Goal: Task Accomplishment & Management: Manage account settings

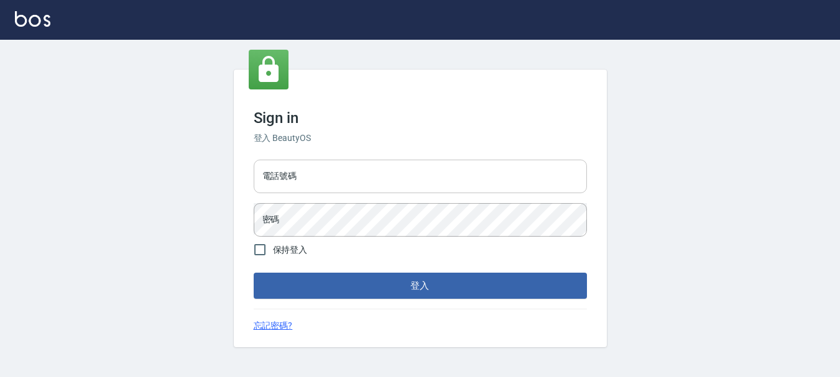
click at [366, 180] on input "電話號碼" at bounding box center [420, 177] width 333 height 34
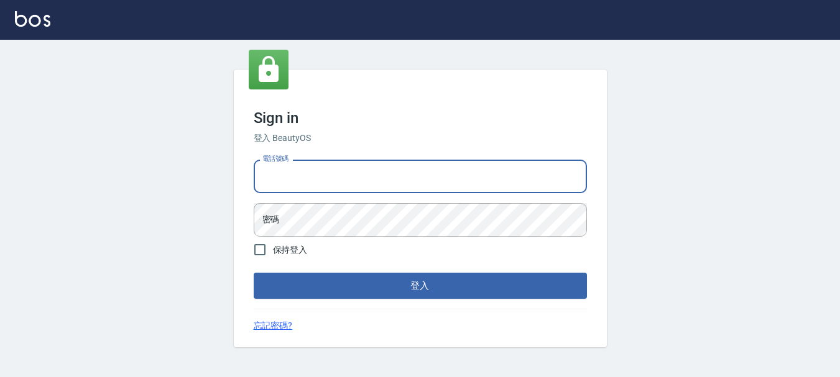
type input "0989752772"
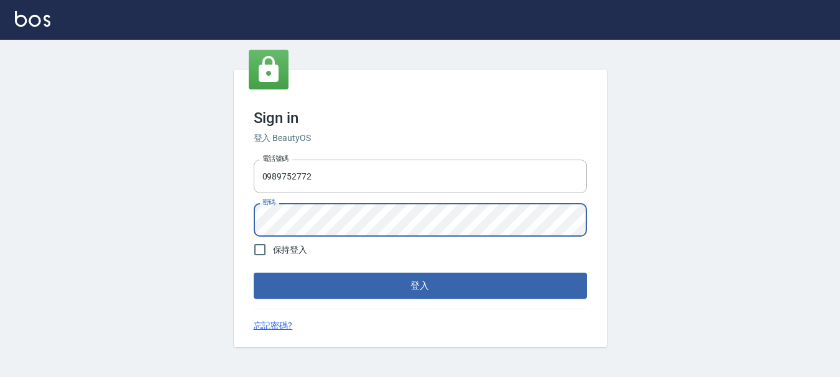
click at [254, 273] on button "登入" at bounding box center [420, 286] width 333 height 26
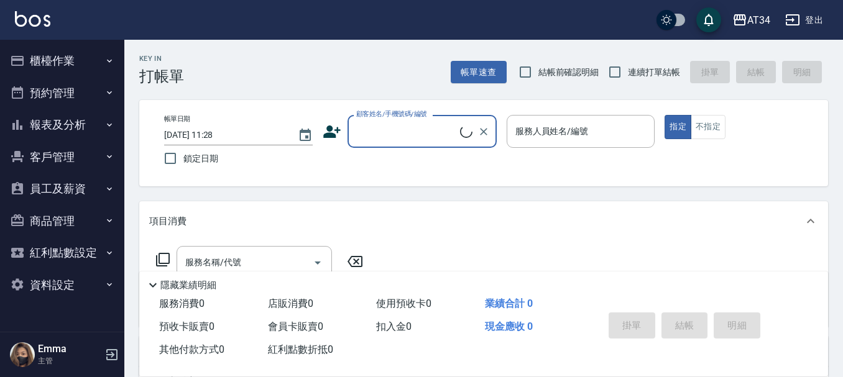
click at [52, 96] on button "預約管理" at bounding box center [62, 93] width 114 height 32
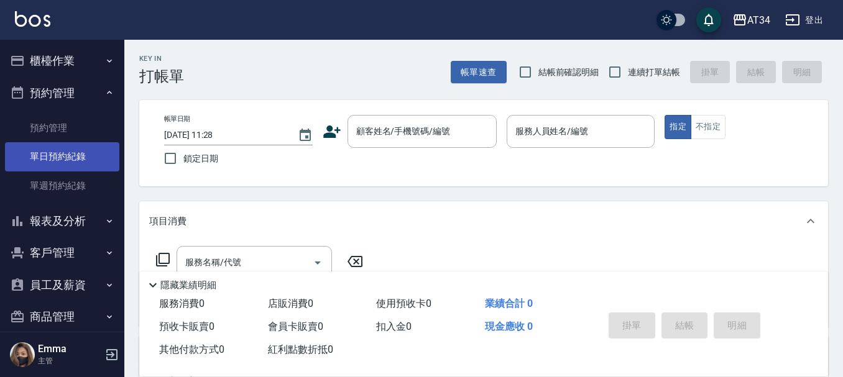
click at [64, 157] on link "單日預約紀錄" at bounding box center [62, 156] width 114 height 29
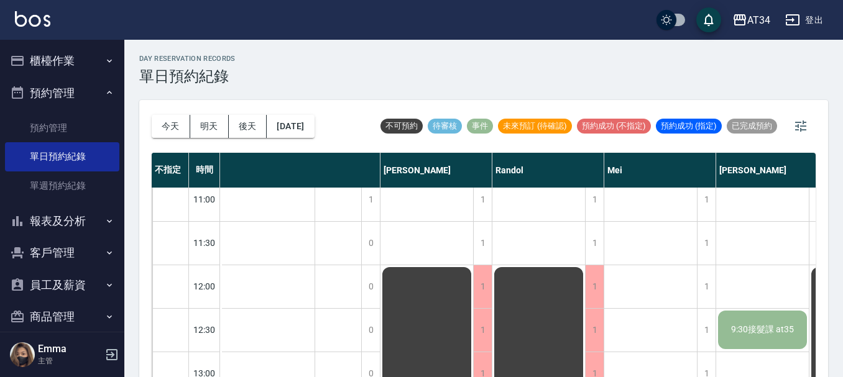
scroll to position [0, 343]
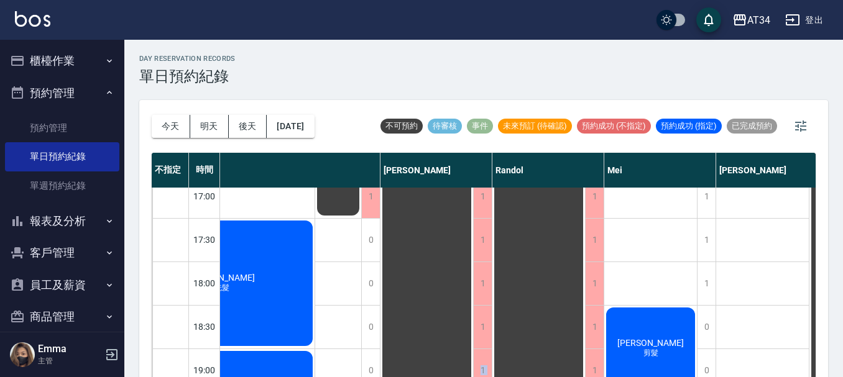
drag, startPoint x: 450, startPoint y: 368, endPoint x: 383, endPoint y: 372, distance: 67.3
click at [383, 372] on div "不指定 時間 Gina Wendy Seven annie Randol Mei Emily Yana Hebe Emma 11:00 11:30 12:00…" at bounding box center [484, 266] width 664 height 226
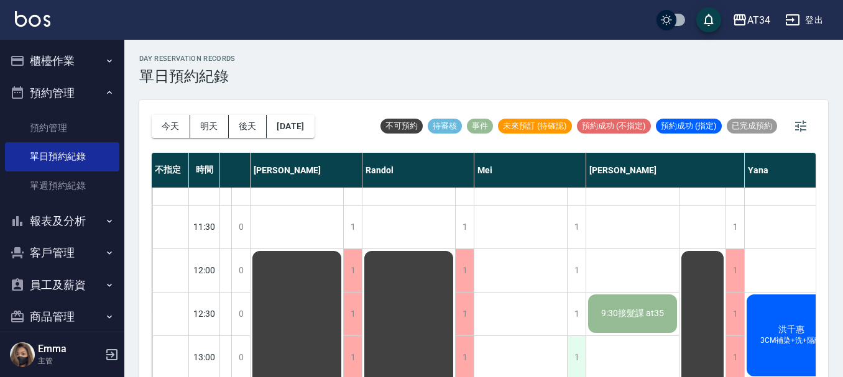
scroll to position [0, 473]
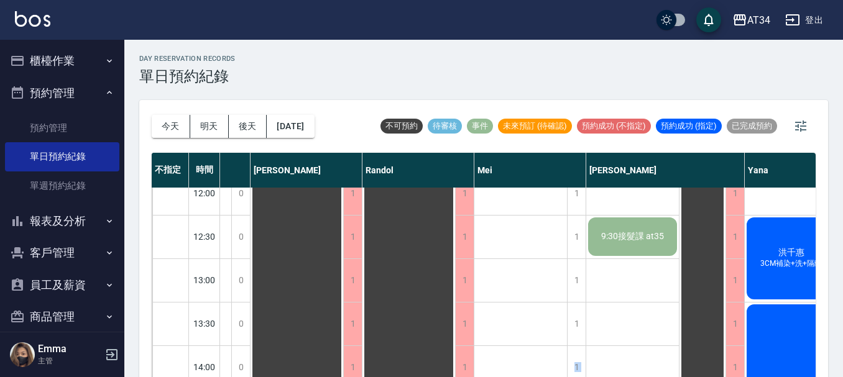
click at [512, 373] on div "不指定 時間 Gina Wendy Seven annie Randol Mei Emily Yana Hebe Emma 11:00 11:30 12:00…" at bounding box center [484, 266] width 664 height 226
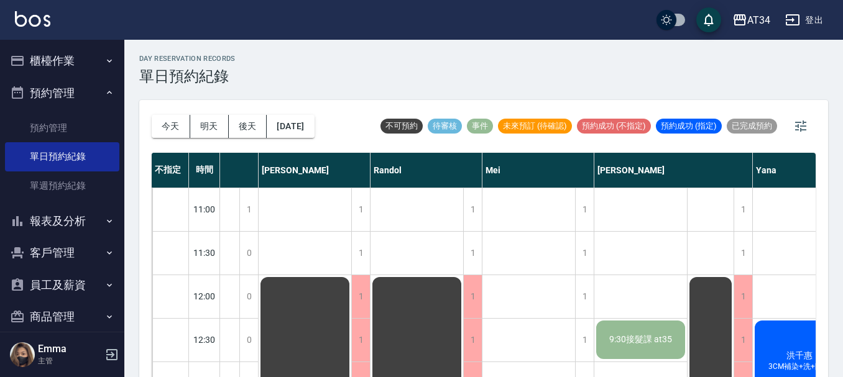
scroll to position [0, 497]
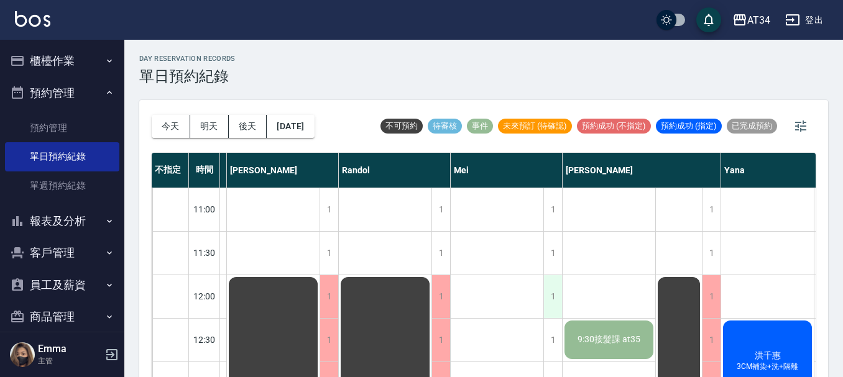
click at [553, 296] on div "1" at bounding box center [552, 296] width 19 height 43
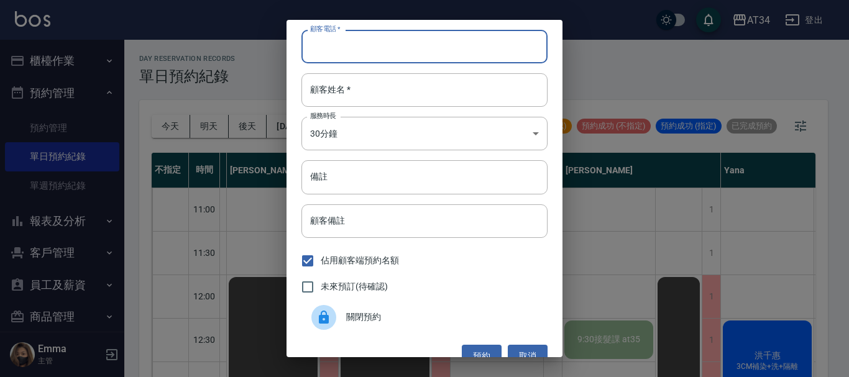
click at [347, 46] on input "顧客電話   *" at bounding box center [424, 47] width 246 height 34
type input "0917539867"
click at [333, 98] on input "顧客姓名   *" at bounding box center [424, 90] width 246 height 34
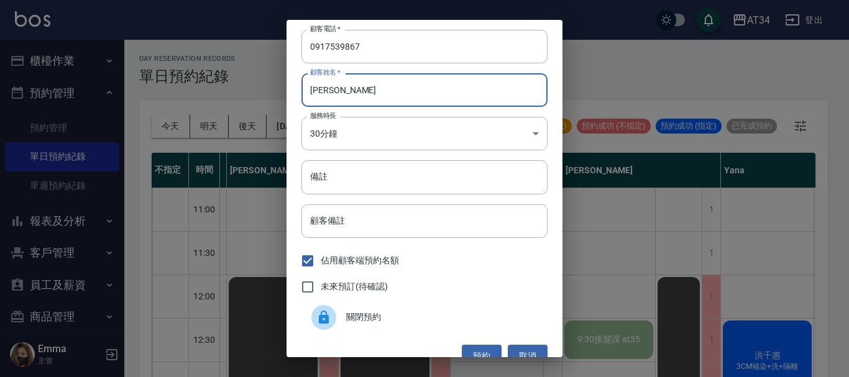
type input "廖小姐"
click at [324, 287] on span "未來預訂(待確認)" at bounding box center [354, 286] width 67 height 13
click at [321, 287] on input "未來預訂(待確認)" at bounding box center [308, 287] width 26 height 26
checkbox input "true"
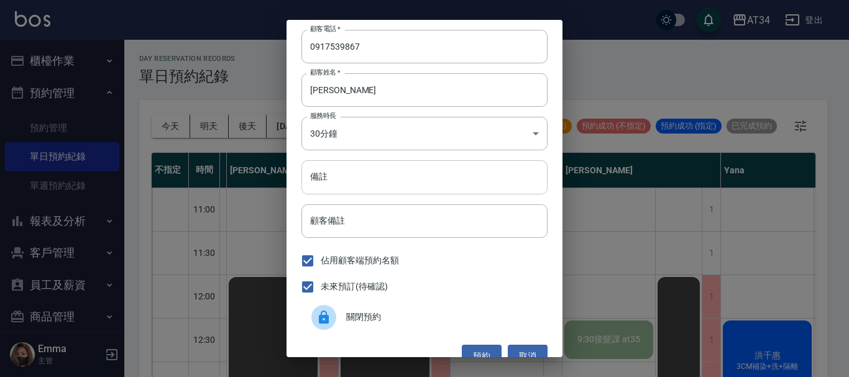
click at [358, 177] on input "備註" at bounding box center [424, 177] width 246 height 34
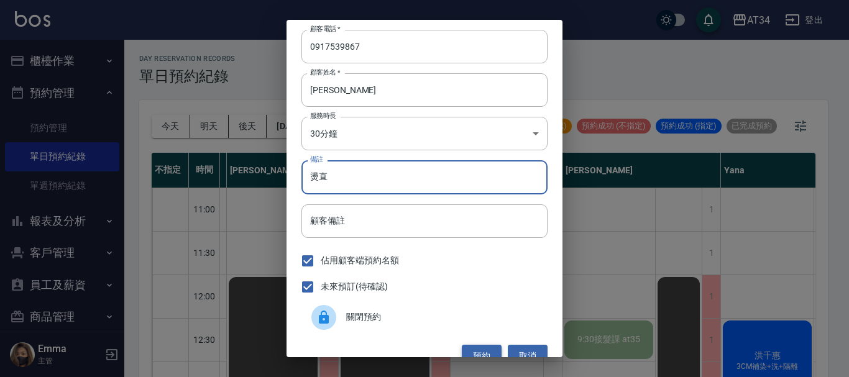
type input "燙直"
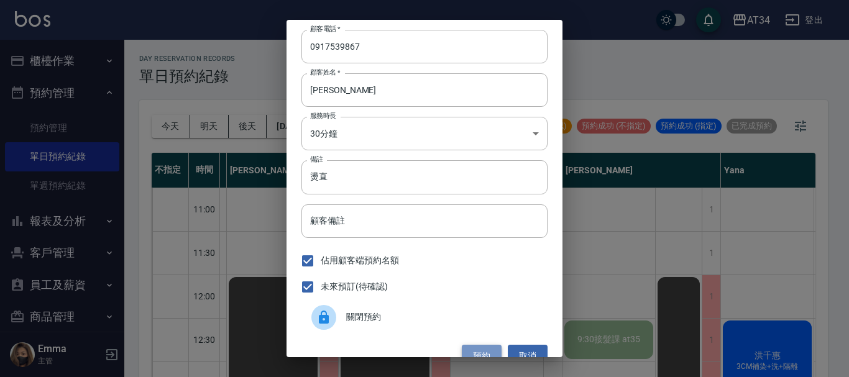
click at [479, 351] on button "預約" at bounding box center [482, 356] width 40 height 23
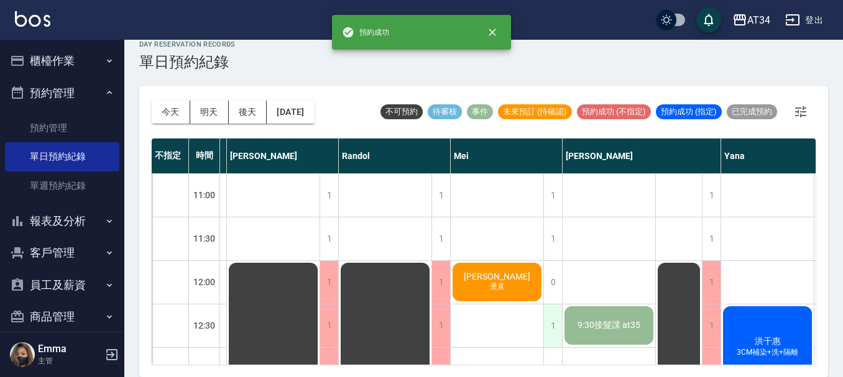
click at [549, 321] on div "1" at bounding box center [552, 326] width 19 height 43
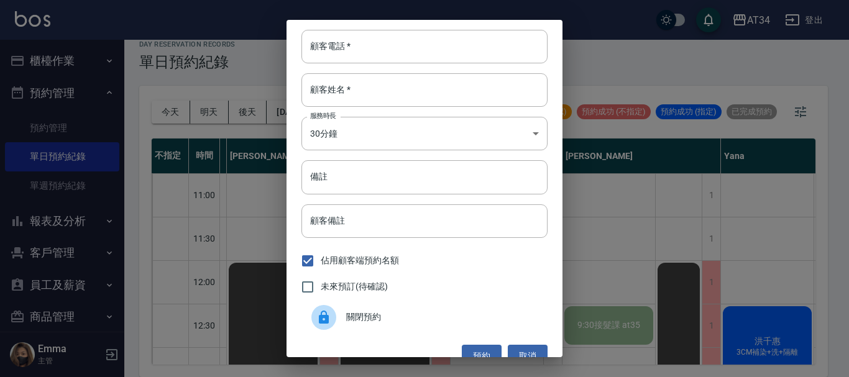
click at [637, 53] on div "顧客電話   * 顧客電話   * 顧客姓名   * 顧客姓名   * 服務時長 30分鐘 1 服務時長 備註 備註 顧客備註 顧客備註 佔用顧客端預約名額 …" at bounding box center [424, 188] width 849 height 377
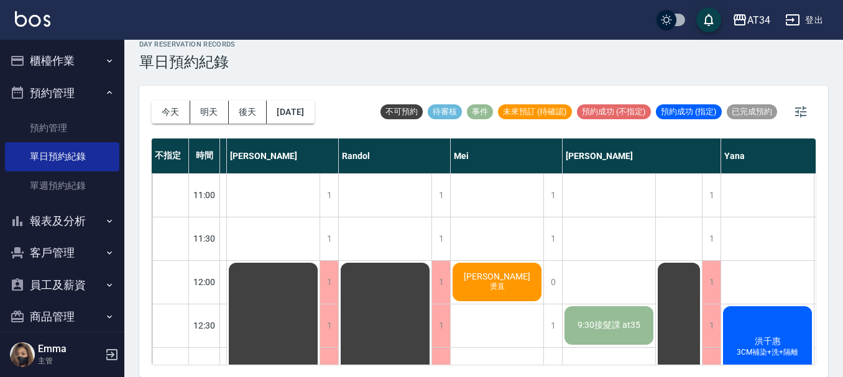
click at [500, 274] on span "廖小姐" at bounding box center [496, 277] width 71 height 10
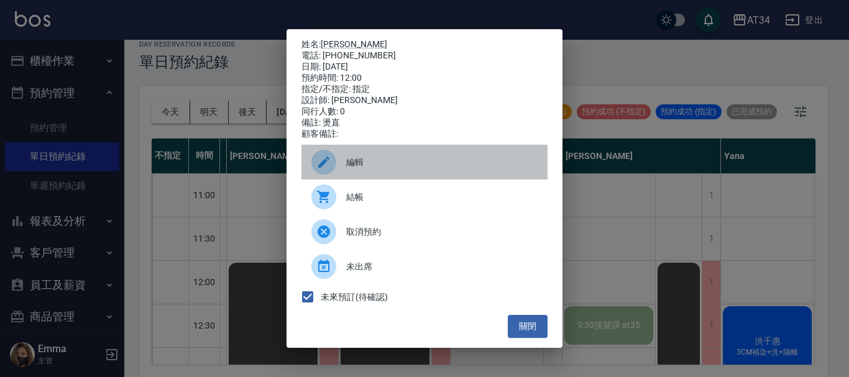
click at [374, 166] on span "編輯" at bounding box center [441, 162] width 191 height 13
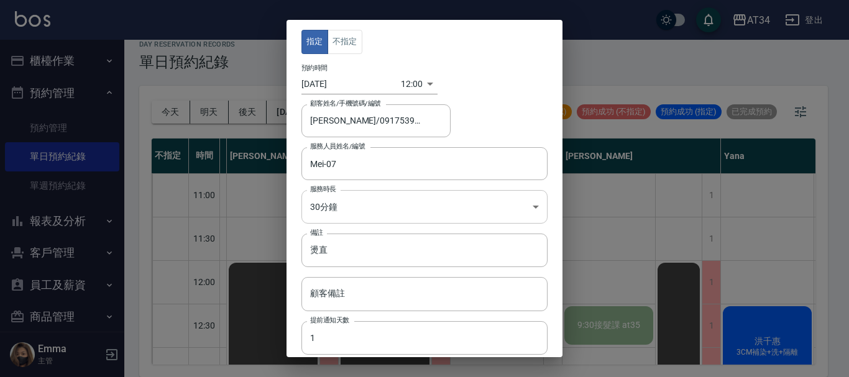
click at [365, 211] on body "AT34 登出 櫃檯作業 打帳單 帳單列表 現金收支登錄 高階收支登錄 材料自購登錄 每日結帳 排班表 現場電腦打卡 預約管理 預約管理 單日預約紀錄 單週預…" at bounding box center [424, 182] width 849 height 392
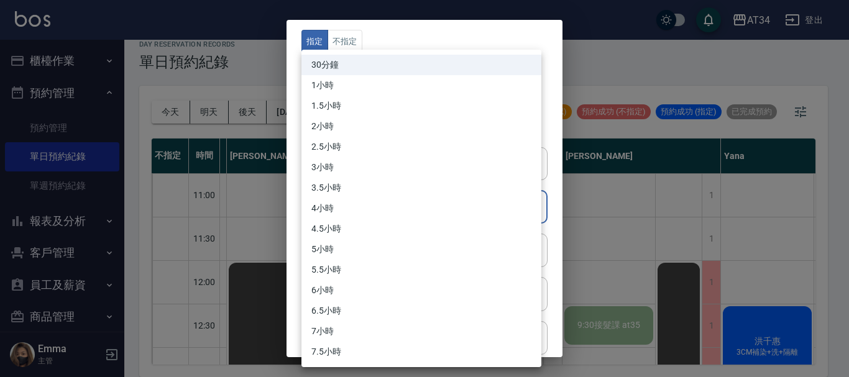
click at [369, 206] on li "4小時" at bounding box center [421, 208] width 240 height 21
type input "8"
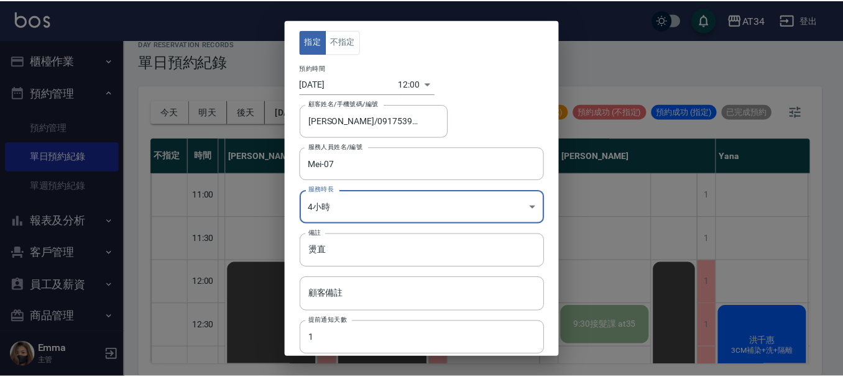
scroll to position [92, 0]
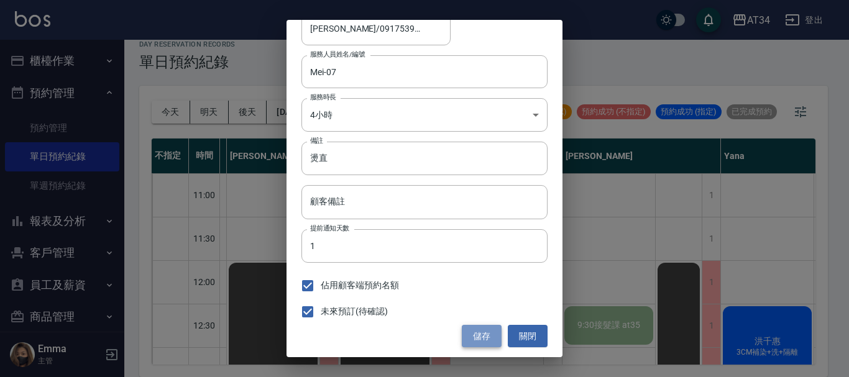
click at [486, 339] on button "儲存" at bounding box center [482, 336] width 40 height 23
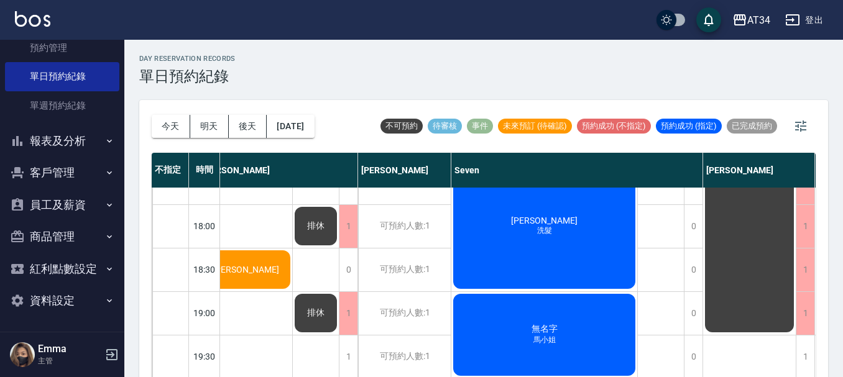
scroll to position [602, 0]
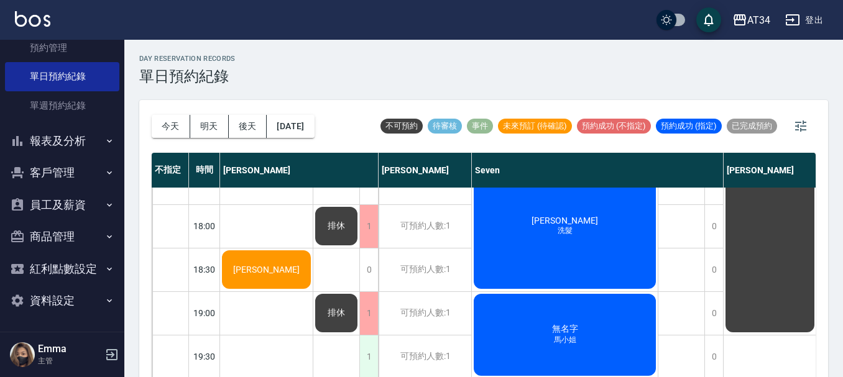
click at [368, 354] on div "1" at bounding box center [368, 357] width 19 height 43
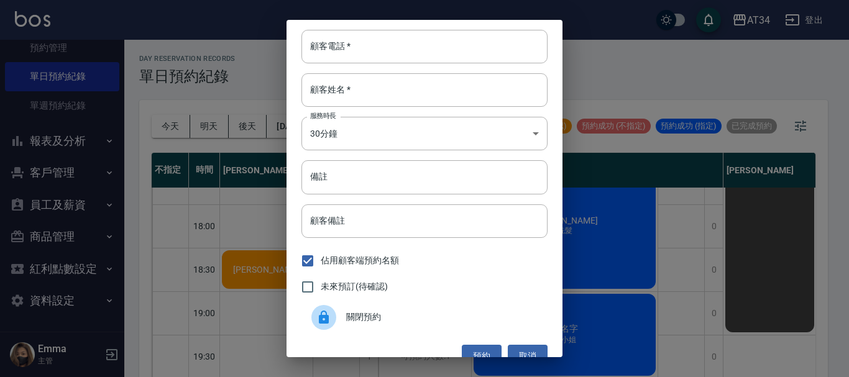
click at [359, 323] on span "關閉預約" at bounding box center [441, 317] width 191 height 13
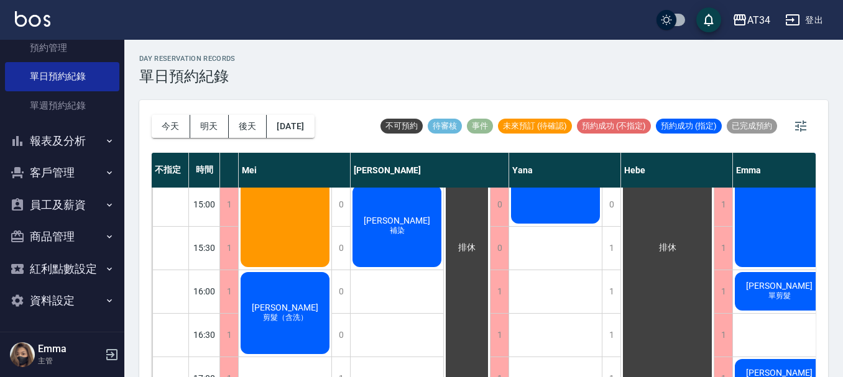
scroll to position [0, 709]
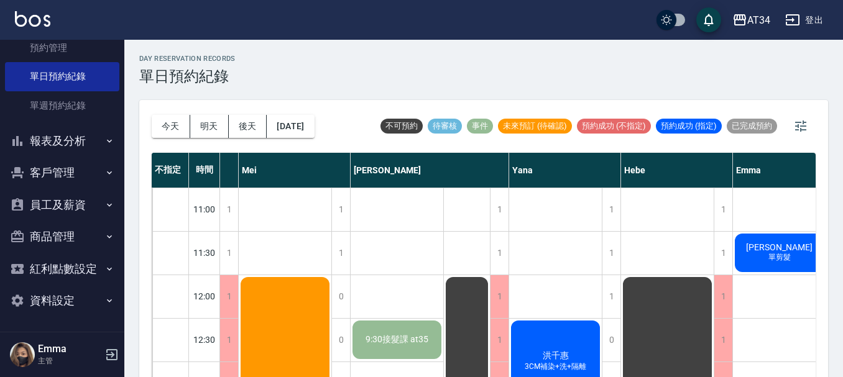
click at [555, 352] on span "洪千惠" at bounding box center [555, 356] width 31 height 11
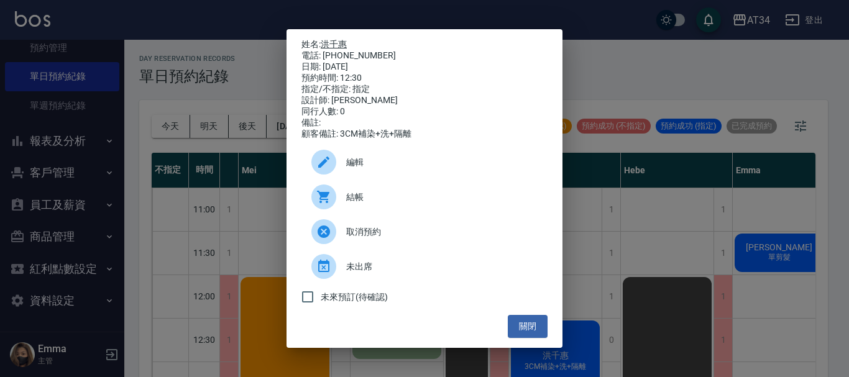
click at [347, 39] on link "洪千惠" at bounding box center [334, 44] width 26 height 10
click at [523, 333] on button "關閉" at bounding box center [528, 326] width 40 height 23
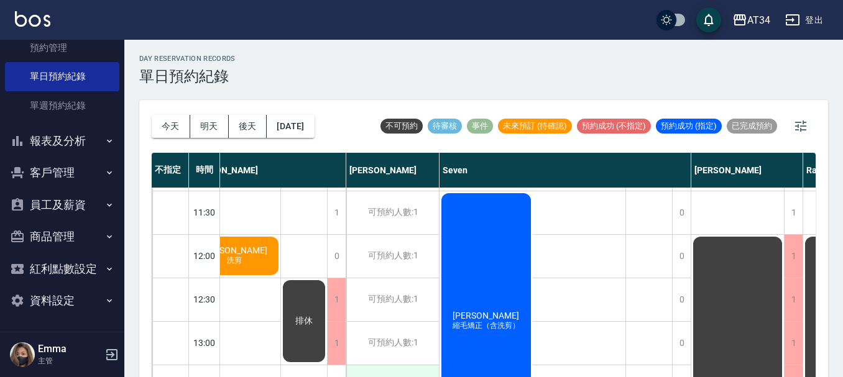
scroll to position [62, 32]
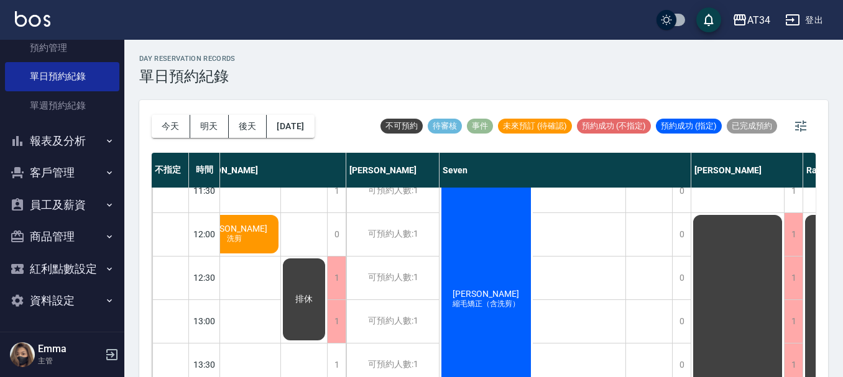
click at [480, 291] on span "賴虹妃" at bounding box center [485, 294] width 71 height 10
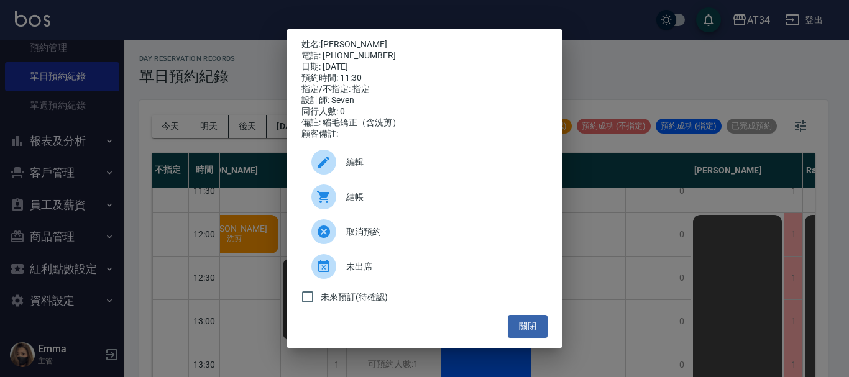
click at [343, 44] on link "賴虹妃" at bounding box center [354, 44] width 67 height 10
click at [526, 329] on button "關閉" at bounding box center [528, 326] width 40 height 23
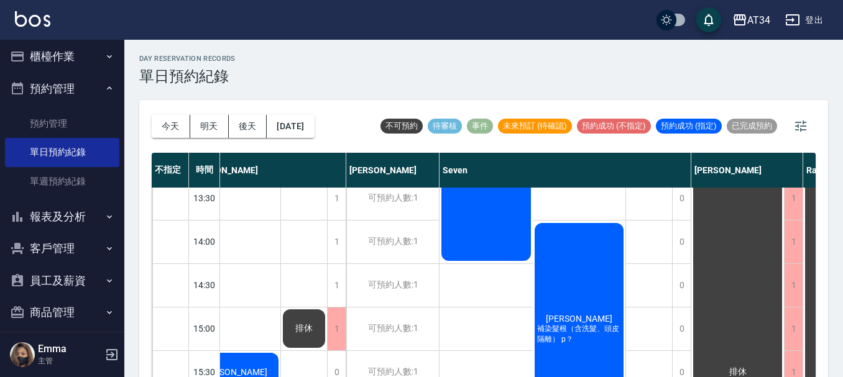
scroll to position [0, 0]
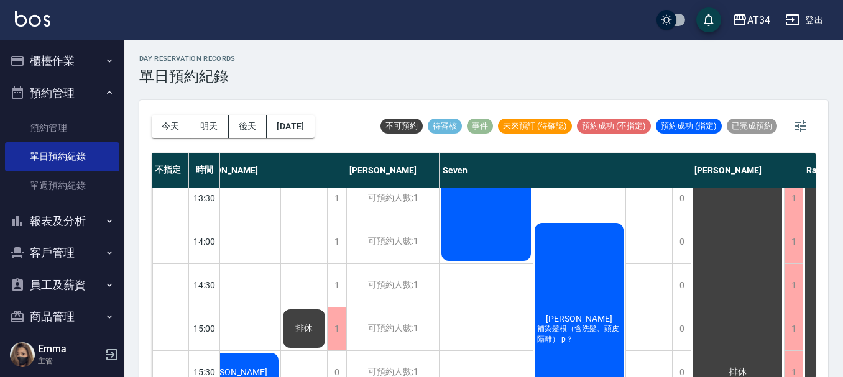
click at [57, 59] on button "櫃檯作業" at bounding box center [62, 61] width 114 height 32
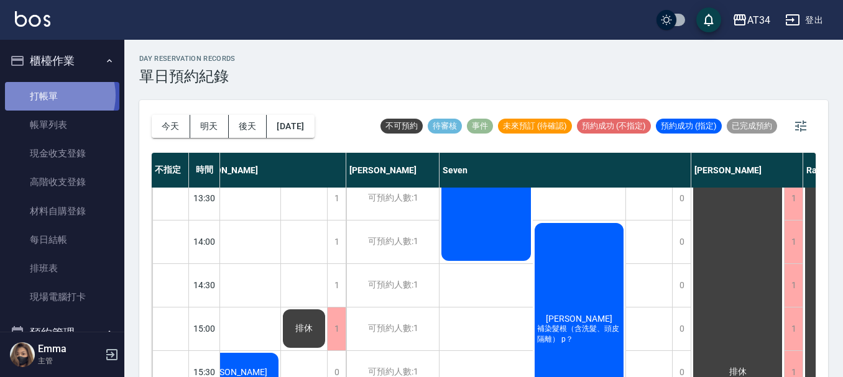
click at [57, 95] on link "打帳單" at bounding box center [62, 96] width 114 height 29
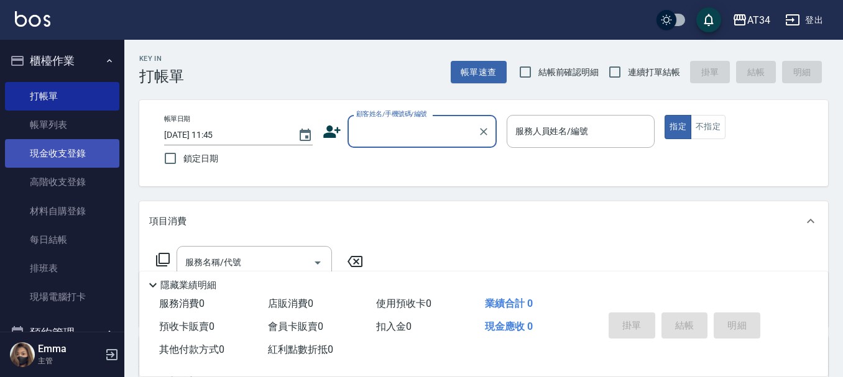
scroll to position [124, 0]
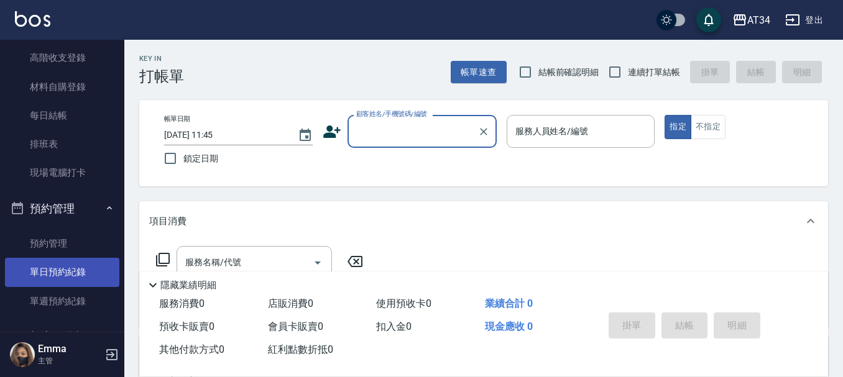
click at [65, 272] on link "單日預約紀錄" at bounding box center [62, 272] width 114 height 29
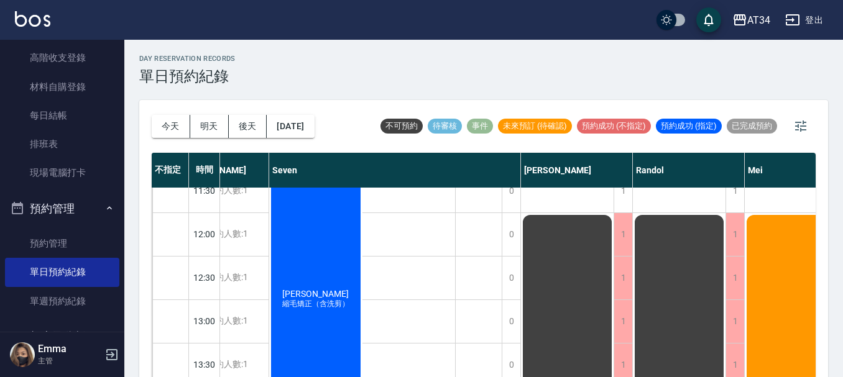
scroll to position [62, 0]
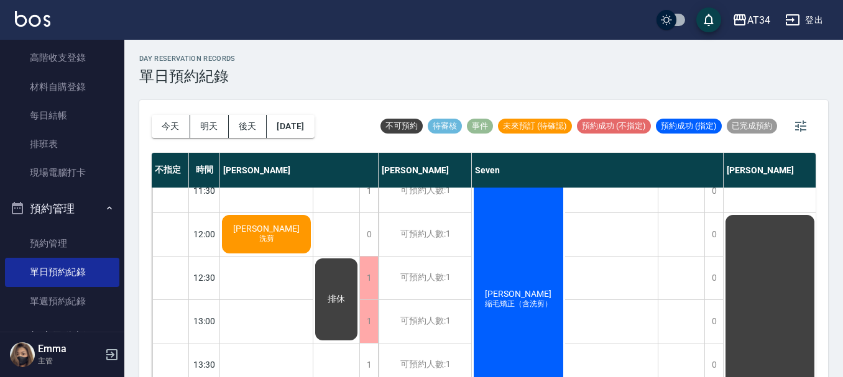
click at [206, 349] on div "13:30" at bounding box center [204, 365] width 31 height 44
drag, startPoint x: 206, startPoint y: 349, endPoint x: 98, endPoint y: 402, distance: 120.9
click at [98, 377] on html "AT34 登出 櫃檯作業 打帳單 帳單列表 現金收支登錄 高階收支登錄 材料自購登錄 每日結帳 排班表 現場電腦打卡 預約管理 預約管理 單日預約紀錄 單週預…" at bounding box center [421, 196] width 843 height 392
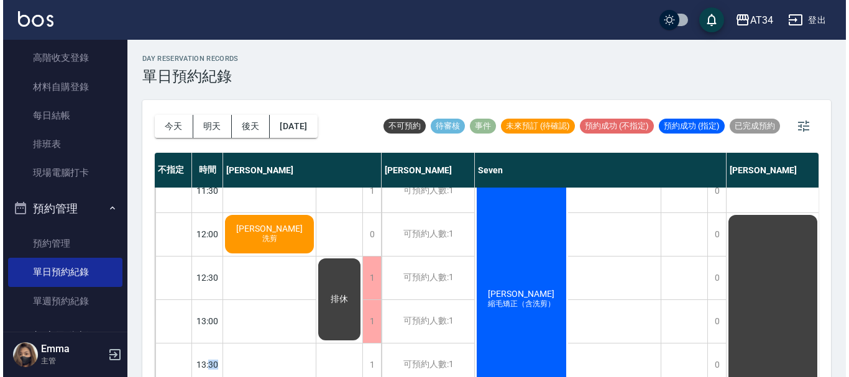
scroll to position [75, 0]
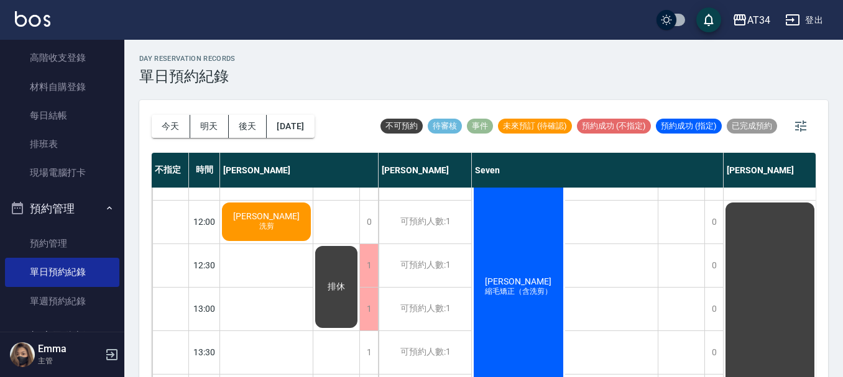
click at [278, 220] on span "游政諺" at bounding box center [266, 216] width 71 height 10
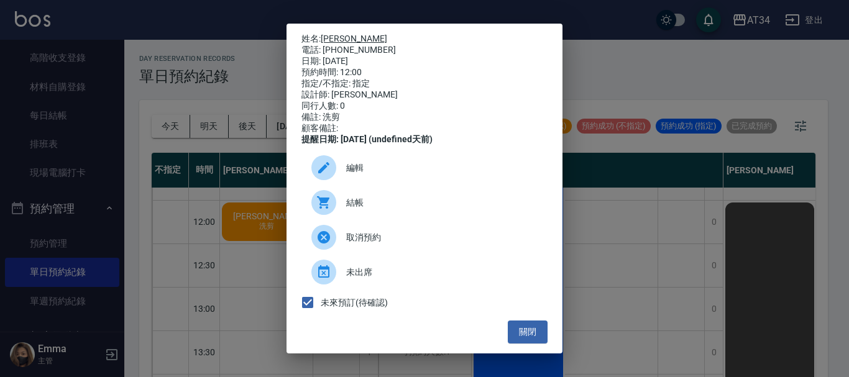
click at [337, 34] on link "游政諺" at bounding box center [354, 39] width 67 height 10
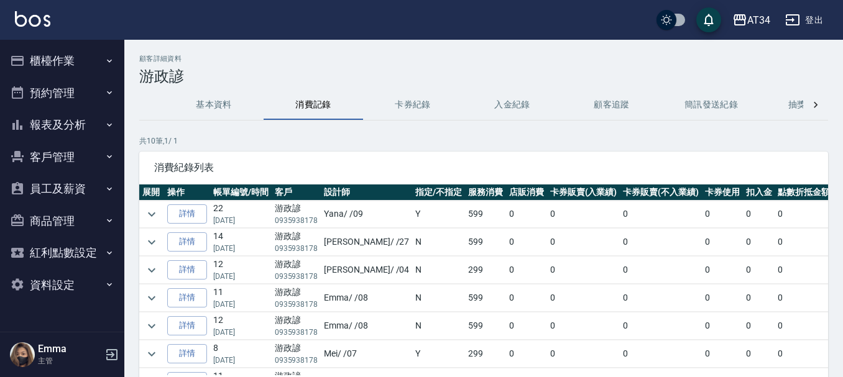
click at [72, 65] on button "櫃檯作業" at bounding box center [62, 61] width 114 height 32
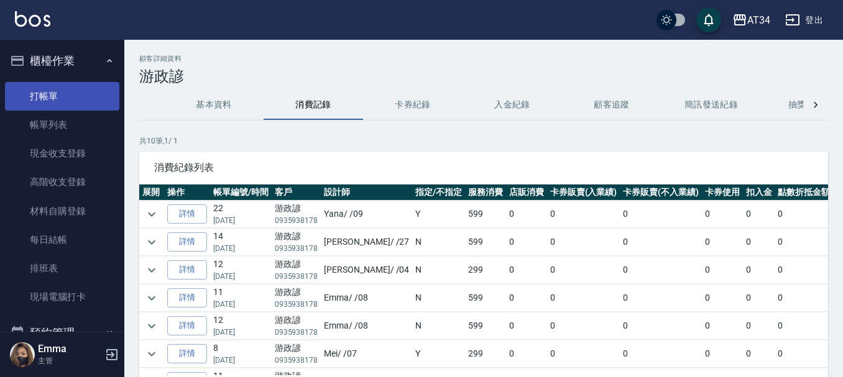
click at [57, 104] on link "打帳單" at bounding box center [62, 96] width 114 height 29
